Goal: Task Accomplishment & Management: Manage account settings

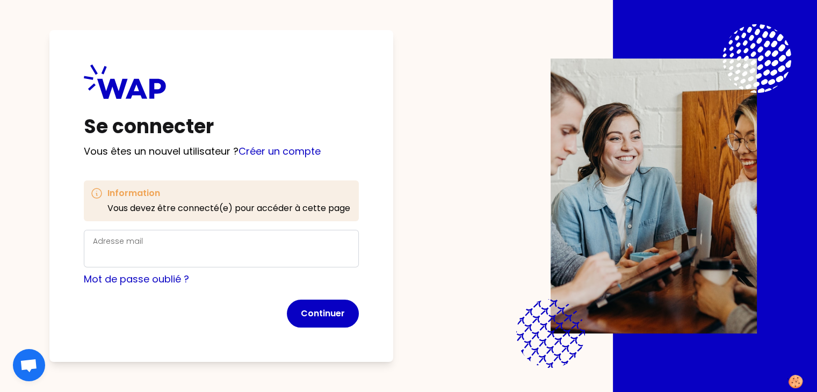
click at [185, 240] on div "Adresse mail" at bounding box center [221, 249] width 257 height 28
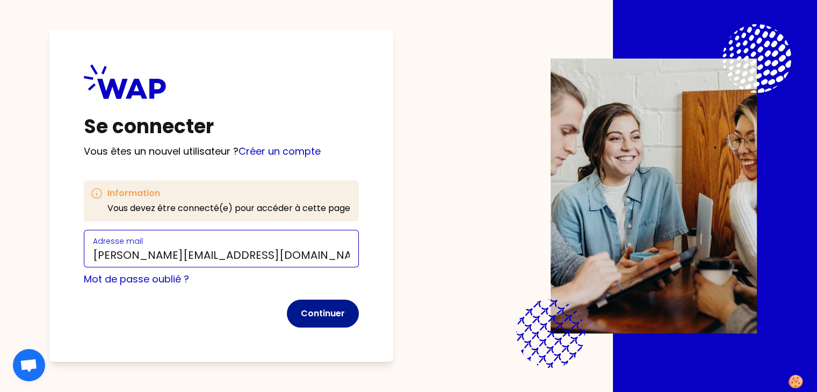
type input "[PERSON_NAME][EMAIL_ADDRESS][DOMAIN_NAME]"
click at [352, 315] on button "Continuer" at bounding box center [323, 314] width 72 height 28
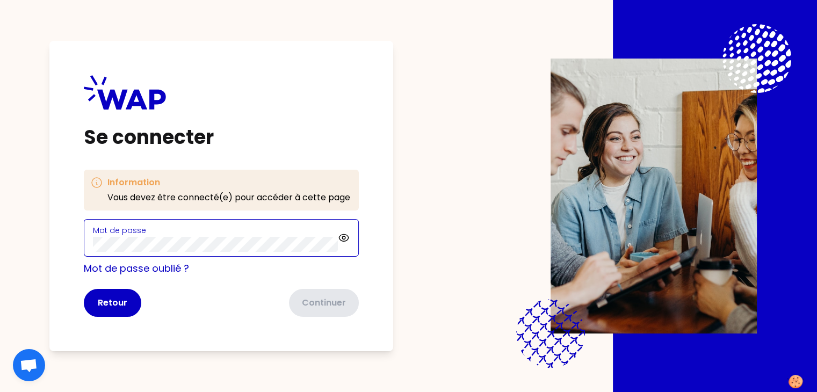
click at [0, 391] on com-1password-button at bounding box center [0, 392] width 0 height 0
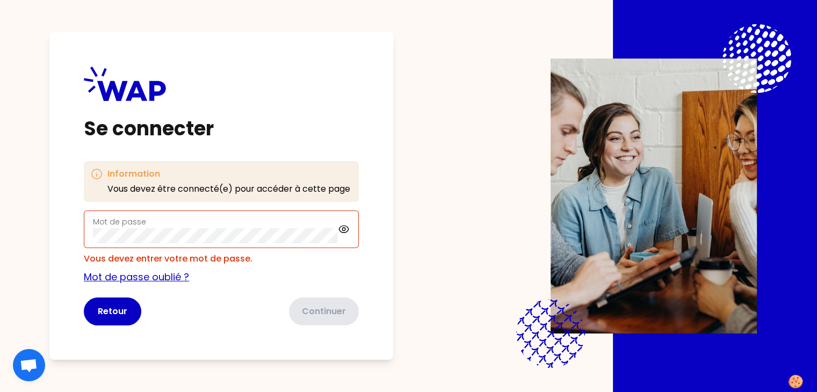
click at [185, 278] on link "Mot de passe oublié ?" at bounding box center [136, 276] width 105 height 13
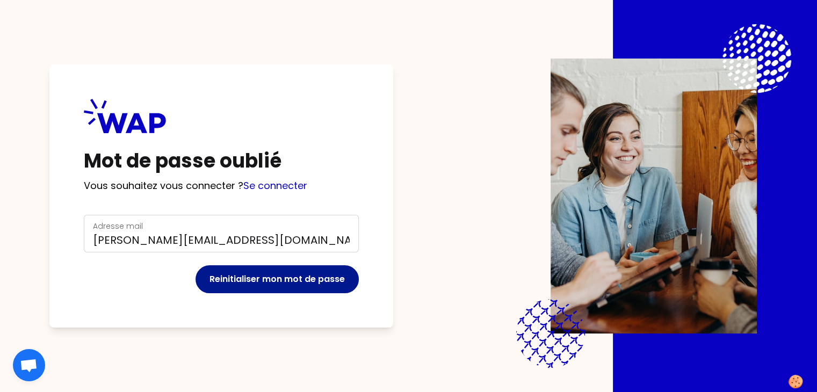
click at [273, 282] on button "Reinitialiser mon mot de passe" at bounding box center [276, 279] width 163 height 28
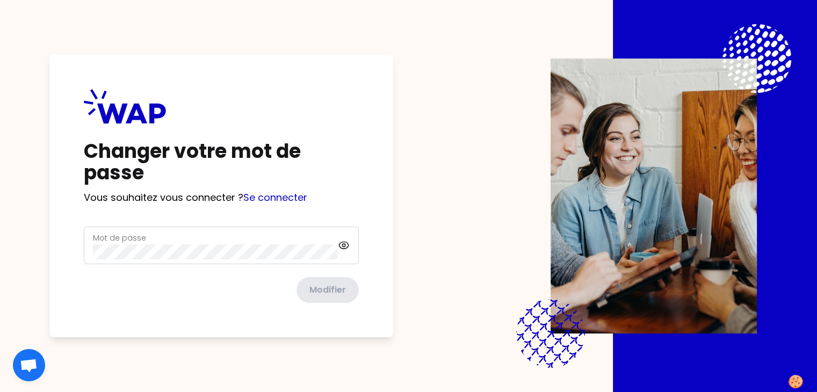
click at [193, 238] on div "Mot de passe" at bounding box center [215, 245] width 245 height 28
click at [0, 391] on com-1password-button at bounding box center [0, 392] width 0 height 0
click at [359, 246] on div "Mot de passe" at bounding box center [221, 246] width 275 height 38
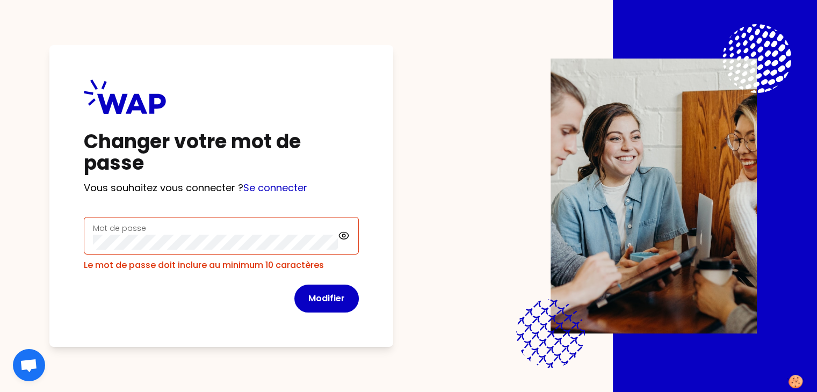
click at [288, 297] on div "Modifier" at bounding box center [221, 299] width 275 height 28
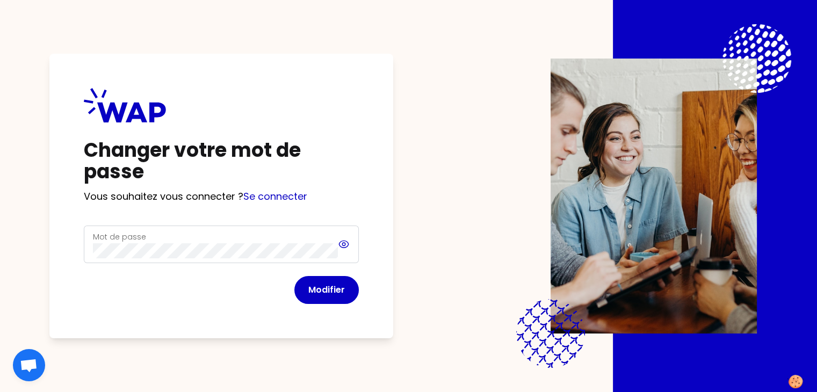
click at [350, 244] on icon at bounding box center [344, 244] width 12 height 13
click at [782, 33] on div at bounding box center [715, 196] width 204 height 392
click at [356, 290] on button "Modifier" at bounding box center [326, 290] width 64 height 28
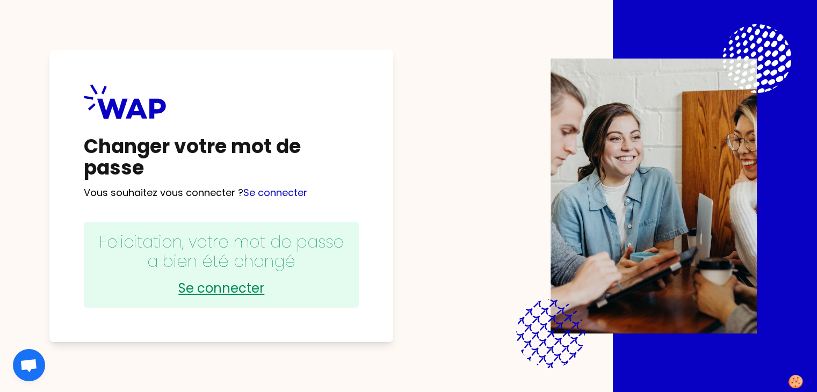
click at [251, 289] on link "Se connecter" at bounding box center [220, 288] width 253 height 17
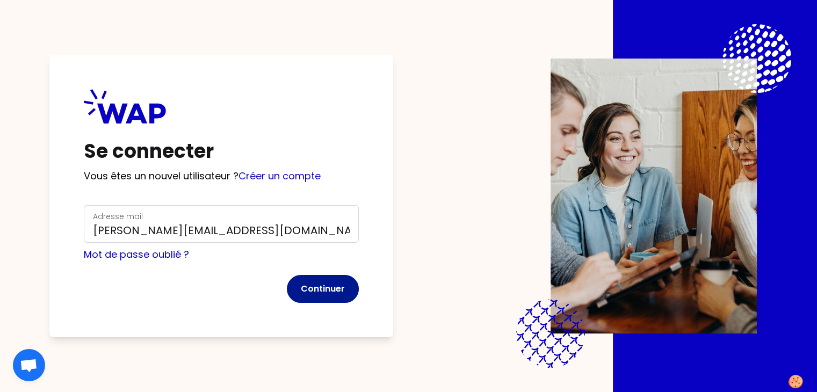
click at [336, 289] on button "Continuer" at bounding box center [323, 289] width 72 height 28
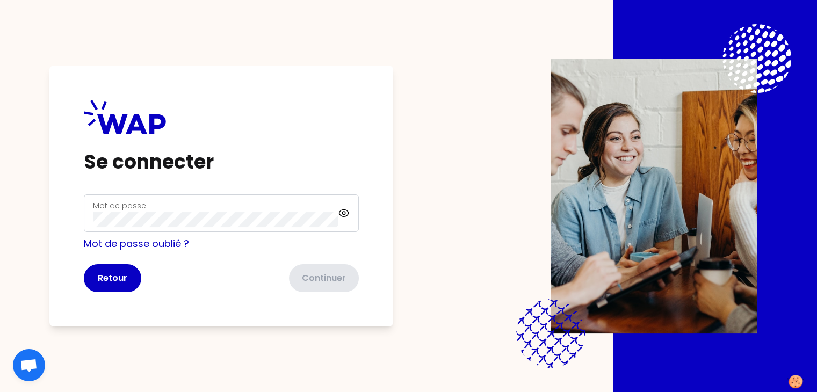
click at [167, 209] on div "Mot de passe" at bounding box center [215, 213] width 245 height 28
